Goal: Task Accomplishment & Management: Use online tool/utility

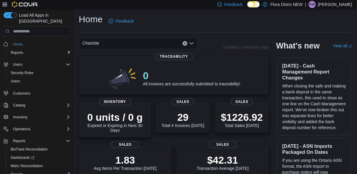
click at [22, 172] on span "Reports" at bounding box center [17, 174] width 12 height 5
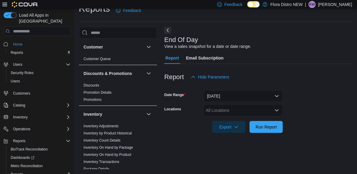
click at [225, 109] on div "All Locations" at bounding box center [244, 110] width 80 height 12
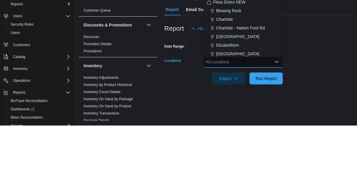
scroll to position [14, 0]
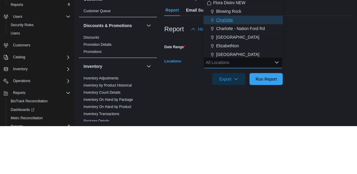
click at [227, 67] on span "Charlotte" at bounding box center [224, 68] width 17 height 6
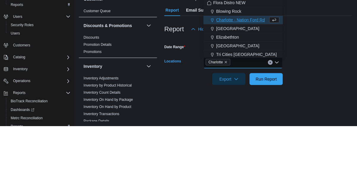
click at [301, 86] on div at bounding box center [258, 86] width 188 height 7
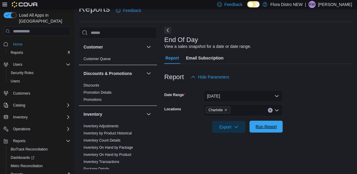
click at [269, 128] on span "Run Report" at bounding box center [266, 126] width 21 height 6
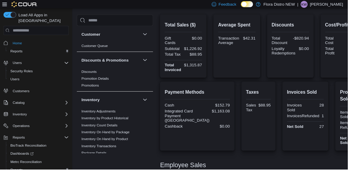
scroll to position [132, 0]
